Goal: Book appointment/travel/reservation

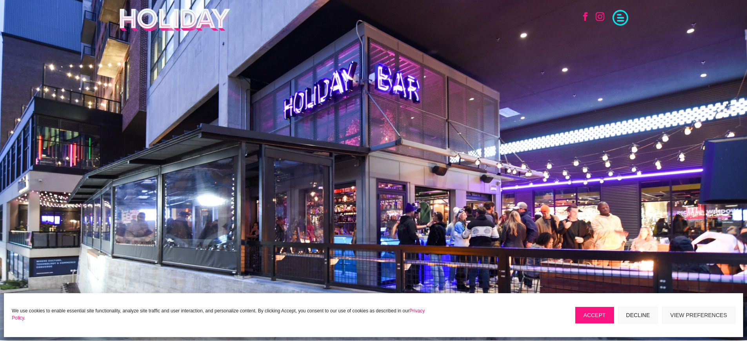
click at [590, 314] on button "Accept" at bounding box center [594, 315] width 39 height 16
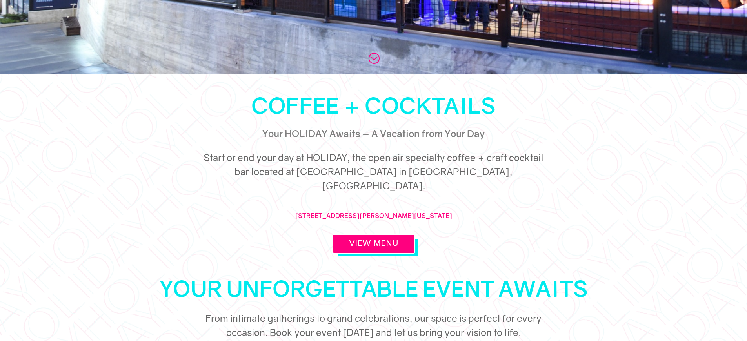
scroll to position [103, 0]
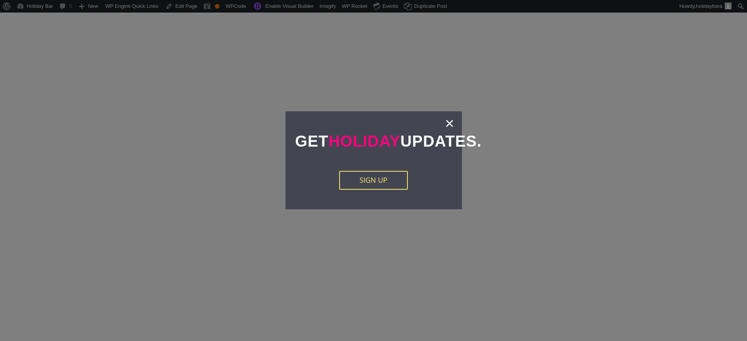
scroll to position [1721, 0]
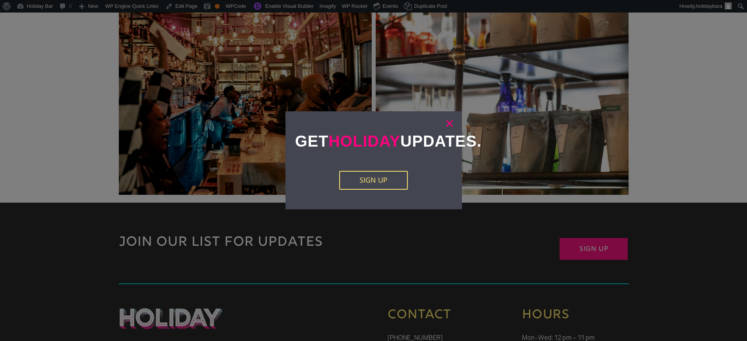
drag, startPoint x: 450, startPoint y: 123, endPoint x: 445, endPoint y: 129, distance: 7.8
click at [450, 123] on link "×" at bounding box center [449, 123] width 9 height 8
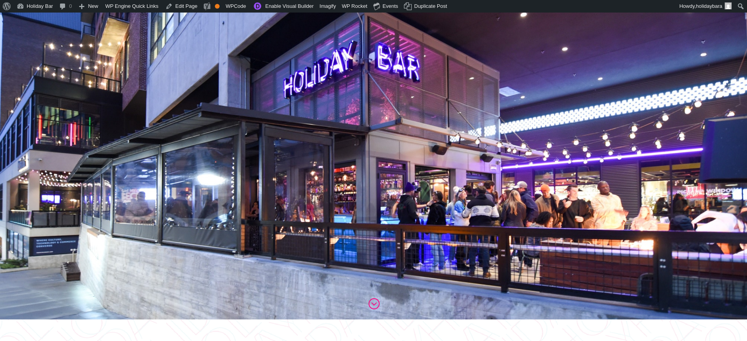
scroll to position [0, 0]
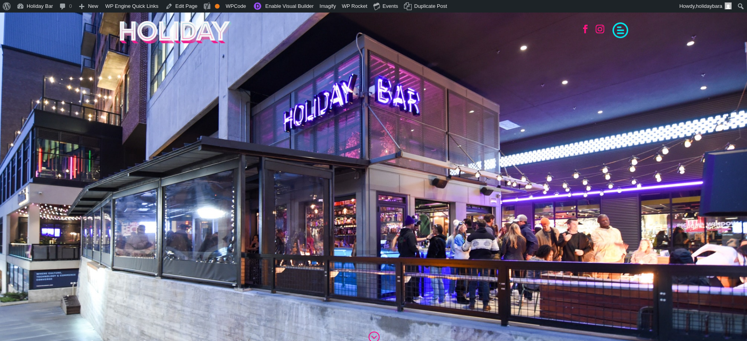
click at [623, 34] on span at bounding box center [620, 30] width 16 height 16
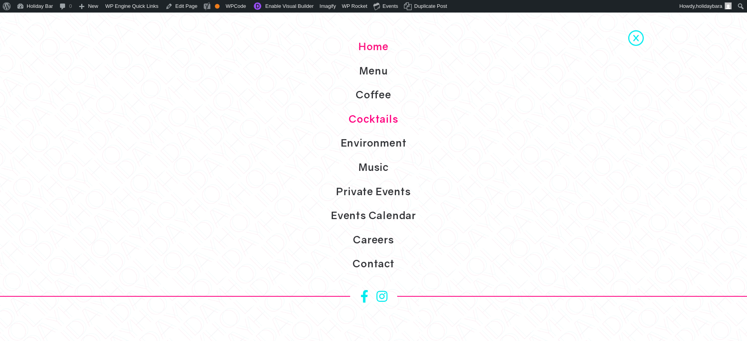
click at [530, 125] on link "Cocktails" at bounding box center [373, 119] width 747 height 24
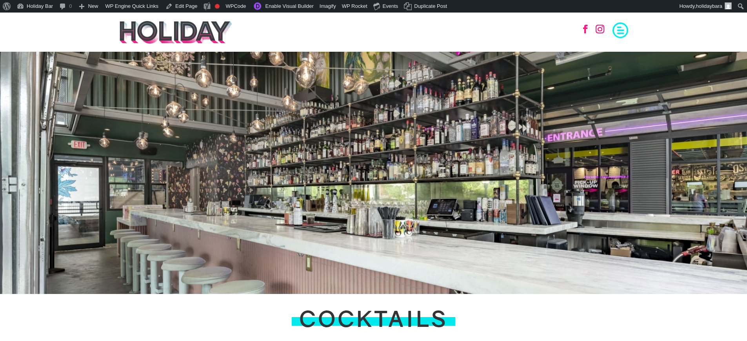
click at [613, 33] on span at bounding box center [620, 30] width 16 height 16
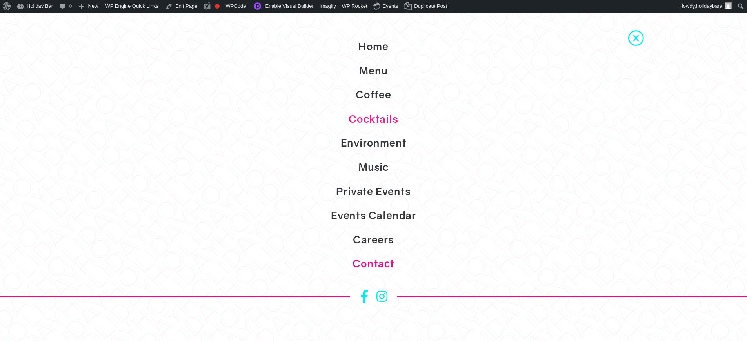
click at [395, 263] on link "Contact" at bounding box center [373, 264] width 747 height 24
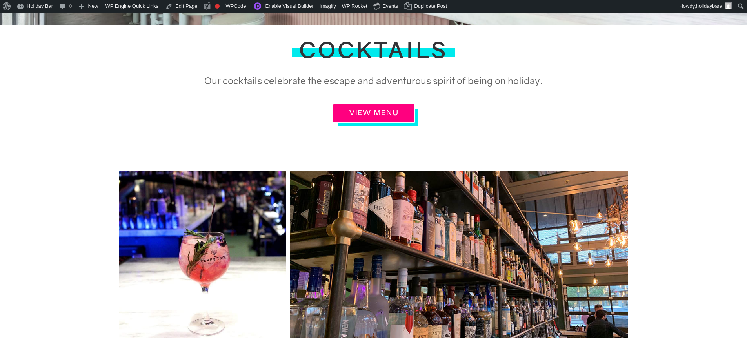
scroll to position [274, 0]
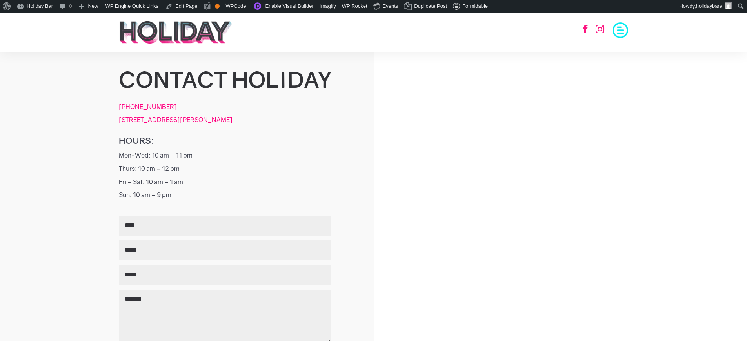
click at [608, 31] on div "Follow Follow Home Menu Coffee Cocktails Environment Music Private Events Event…" at bounding box center [534, 28] width 187 height 17
click at [612, 32] on span at bounding box center [620, 30] width 16 height 16
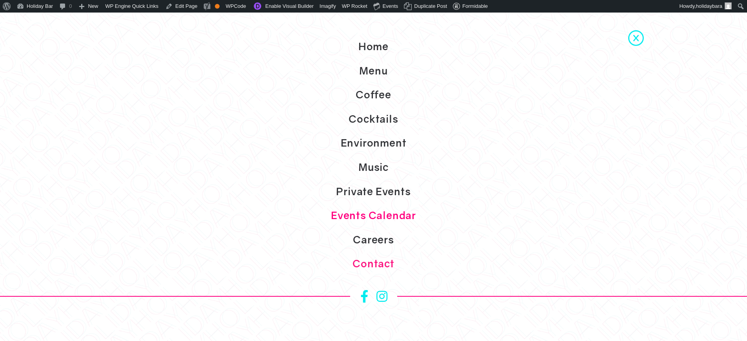
click at [383, 212] on link "Events Calendar" at bounding box center [373, 215] width 747 height 24
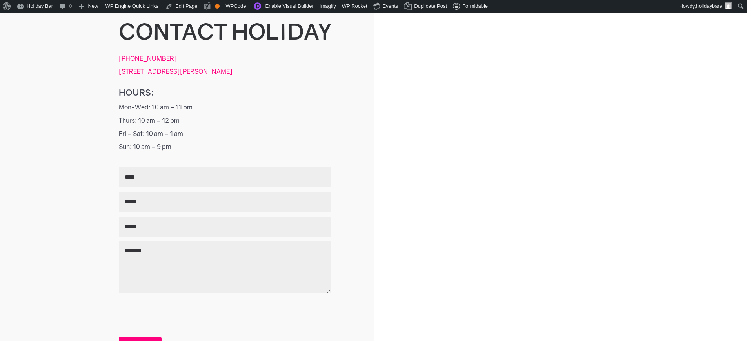
scroll to position [7, 0]
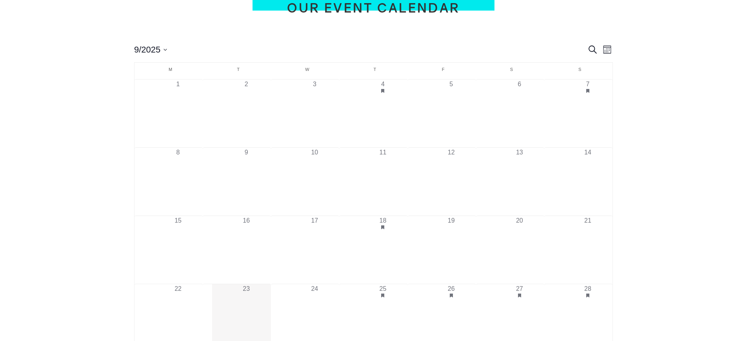
scroll to position [439, 0]
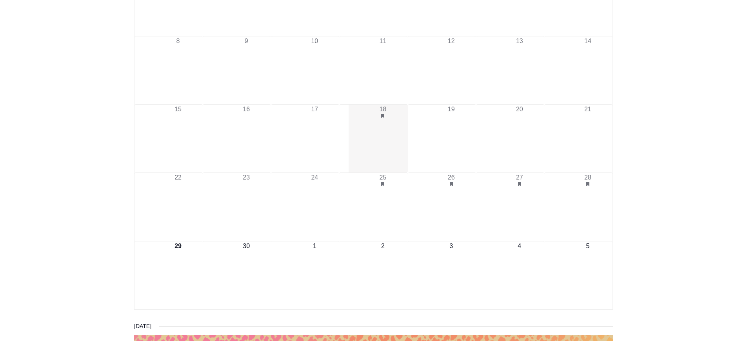
click at [386, 126] on button "has 1 event, 18 has featured events" at bounding box center [383, 139] width 68 height 68
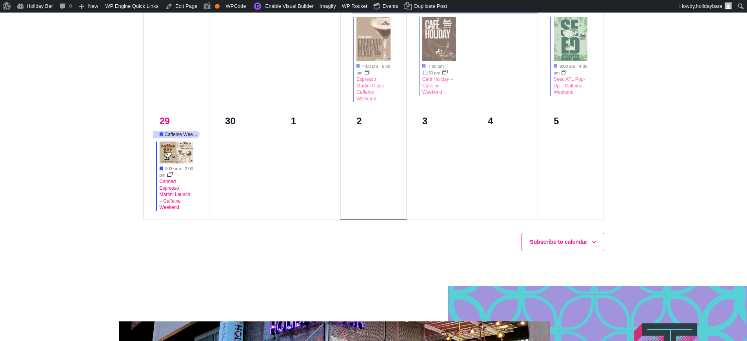
scroll to position [759, 0]
click at [380, 88] on link "Espresso Martini Class – Caffeine Weekend" at bounding box center [371, 88] width 31 height 25
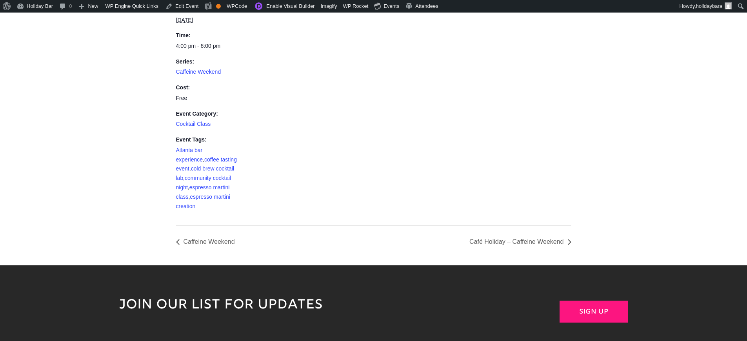
scroll to position [693, 0]
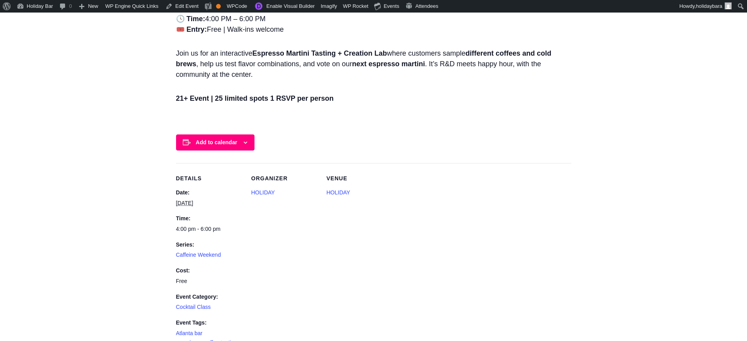
click at [212, 146] on div "Add to calendar" at bounding box center [215, 142] width 78 height 16
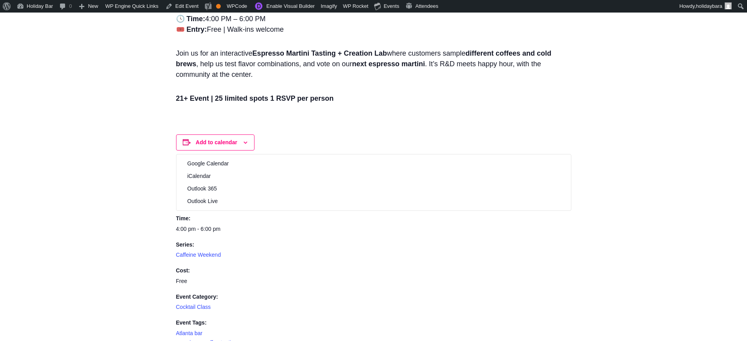
click at [390, 115] on div "🕓 Time: 4:00 PM – 6:00 PM 🎟️ Entry: Free | Walk-ins welcome Join us for an inte…" at bounding box center [373, 68] width 395 height 108
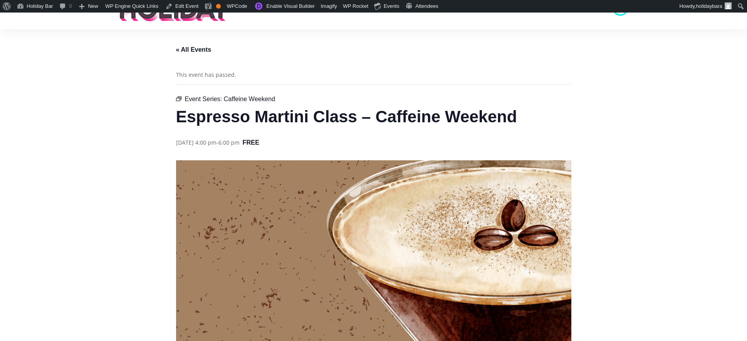
scroll to position [0, 0]
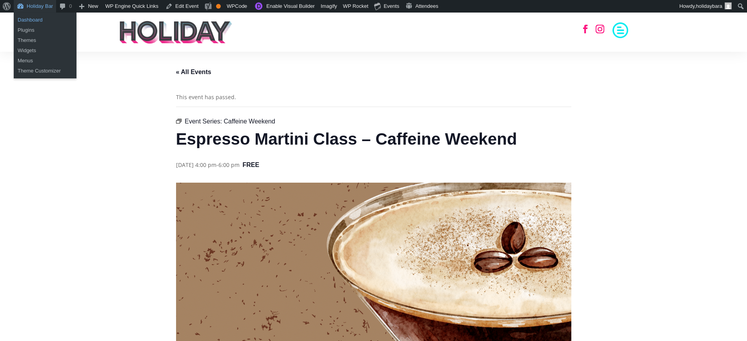
click at [35, 24] on link "Dashboard" at bounding box center [45, 20] width 63 height 10
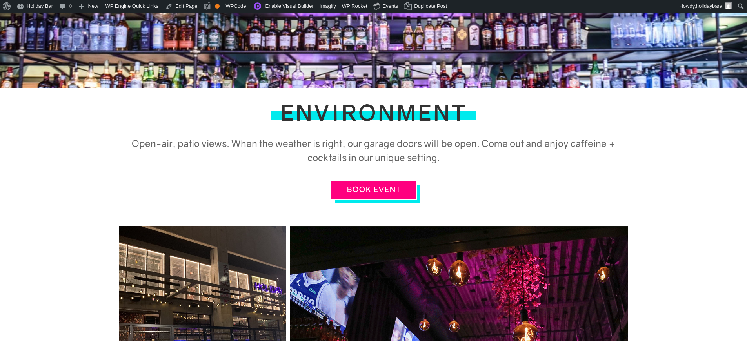
scroll to position [274, 0]
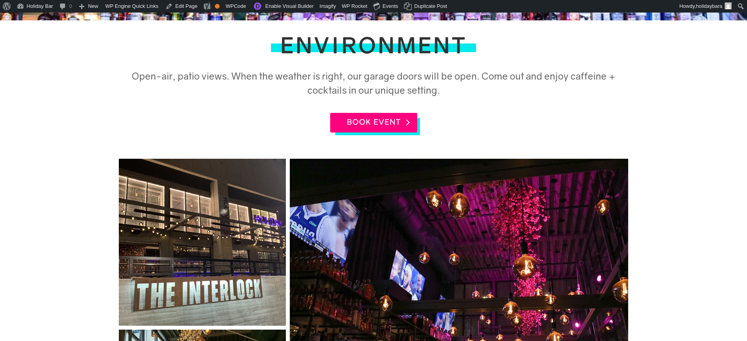
click at [374, 131] on link "BOOK EVENT" at bounding box center [373, 123] width 87 height 20
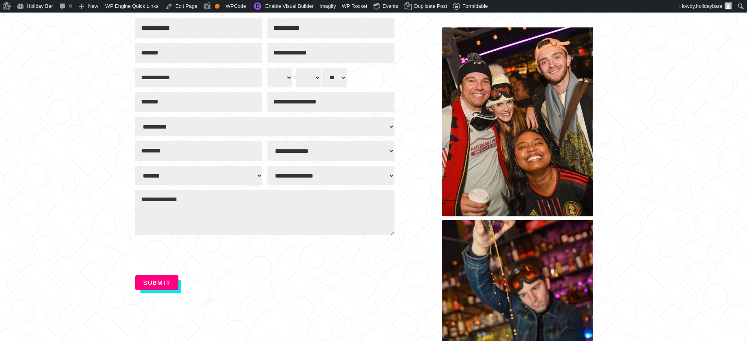
scroll to position [476, 0]
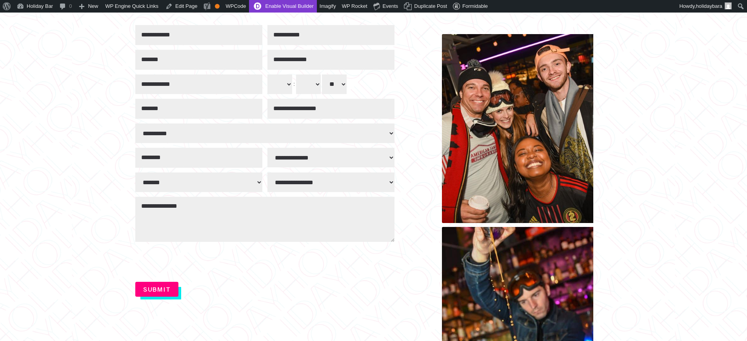
click at [282, 6] on link "Enable Visual Builder" at bounding box center [282, 6] width 67 height 13
click at [329, 190] on select "**********" at bounding box center [330, 182] width 127 height 20
click at [334, 164] on select "**********" at bounding box center [330, 158] width 127 height 20
select select "*****"
click at [267, 149] on select "**********" at bounding box center [330, 158] width 127 height 20
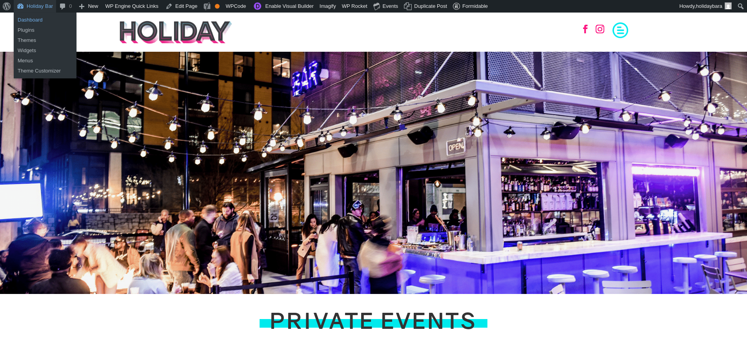
click at [38, 20] on link "Dashboard" at bounding box center [45, 20] width 63 height 10
